Goal: Information Seeking & Learning: Learn about a topic

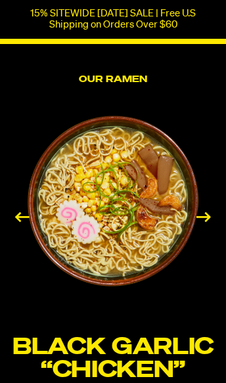
scroll to position [1929, 0]
click at [198, 209] on div "Next slide" at bounding box center [204, 217] width 24 height 16
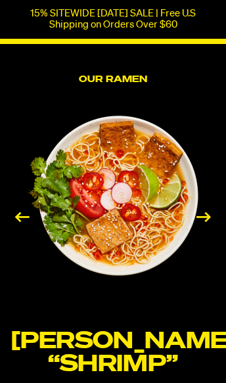
click at [198, 209] on div "Next slide" at bounding box center [204, 217] width 24 height 16
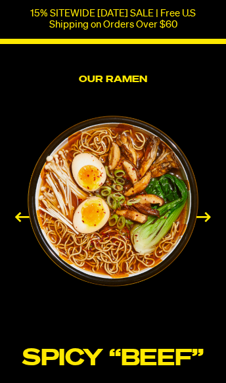
click at [205, 209] on div "Next slide" at bounding box center [204, 217] width 24 height 16
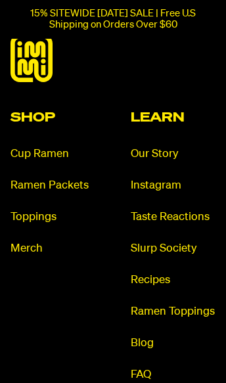
scroll to position [6173, 0]
click at [164, 281] on link "Recipes" at bounding box center [173, 280] width 85 height 15
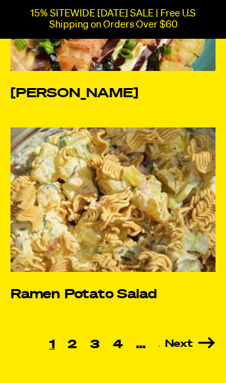
scroll to position [823, 0]
click at [167, 267] on img at bounding box center [113, 199] width 205 height 145
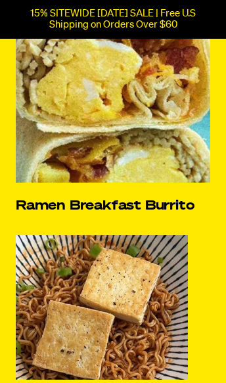
scroll to position [2927, 0]
